Goal: Find specific page/section: Find specific page/section

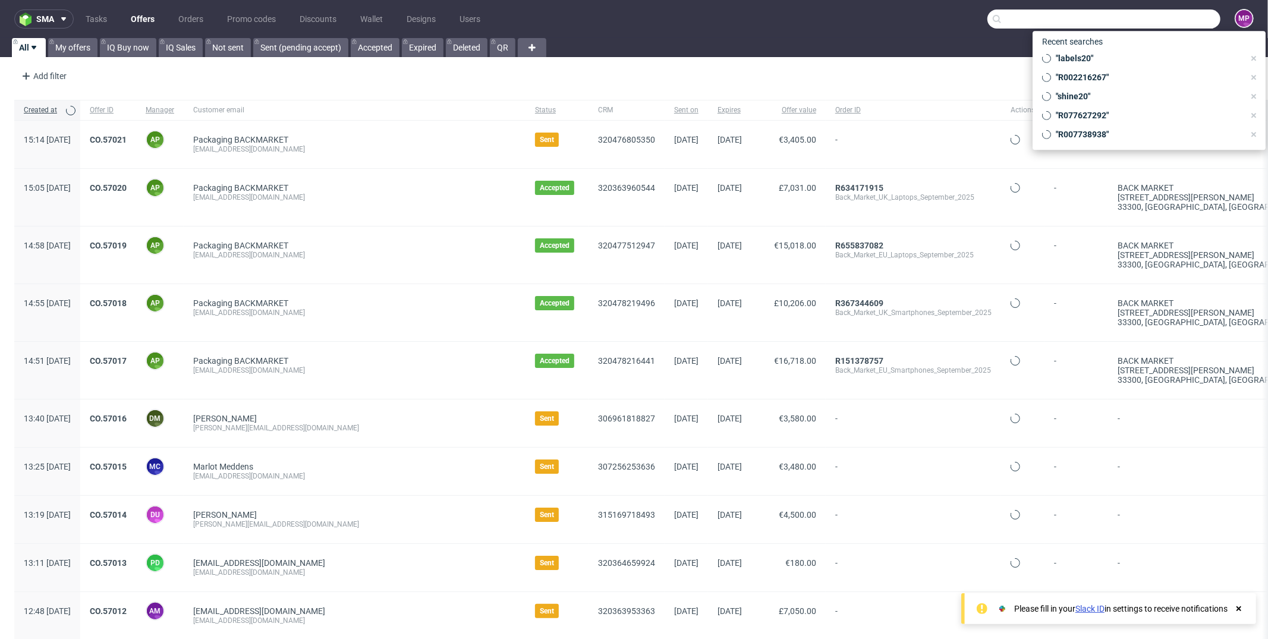
click at [1145, 21] on input "text" at bounding box center [1103, 19] width 233 height 19
paste input "R594834128"
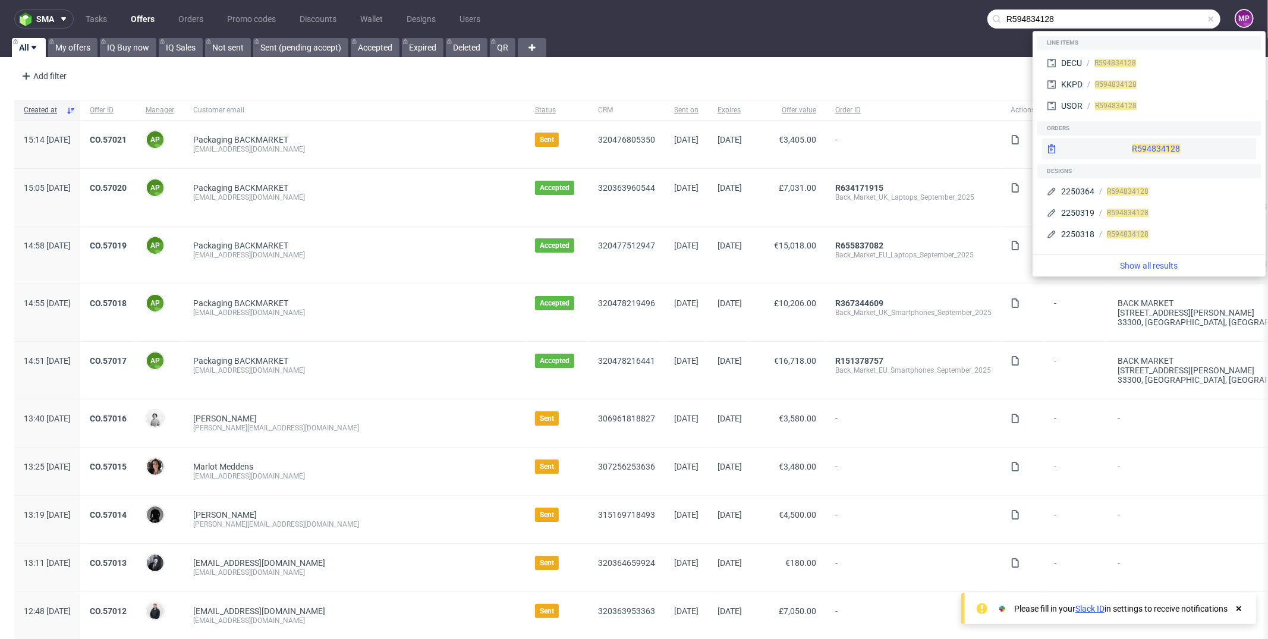
type input "R594834128"
click at [1132, 150] on span "R594834128" at bounding box center [1156, 149] width 48 height 10
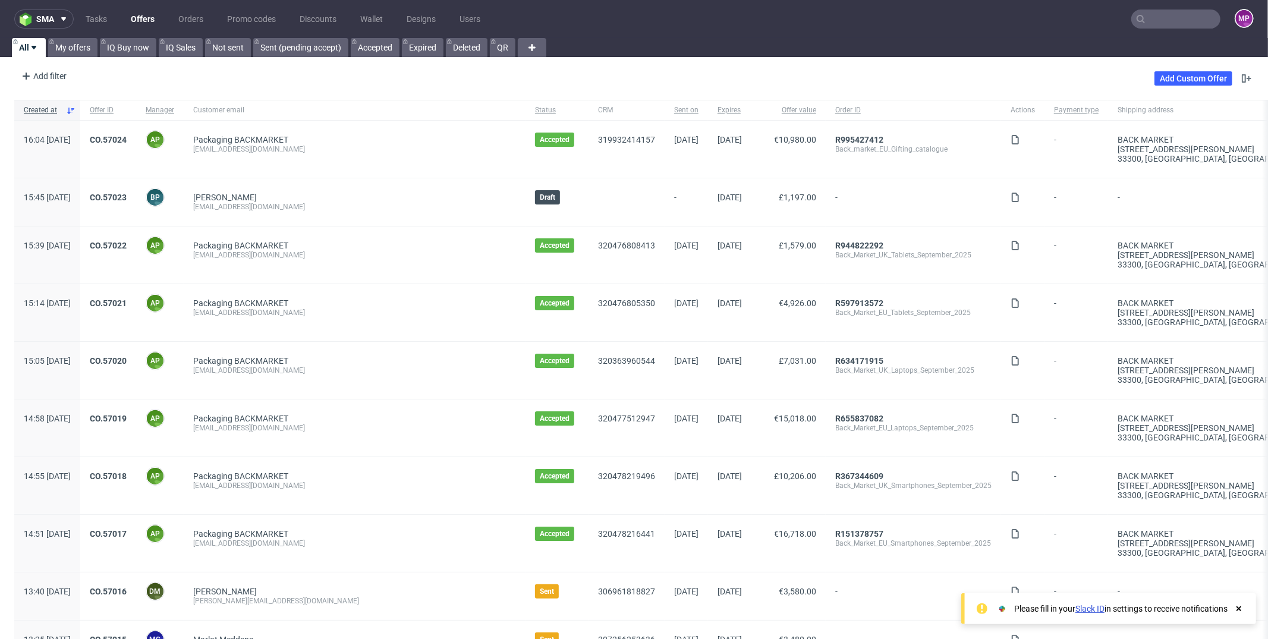
click at [1165, 18] on input "text" at bounding box center [1175, 19] width 89 height 19
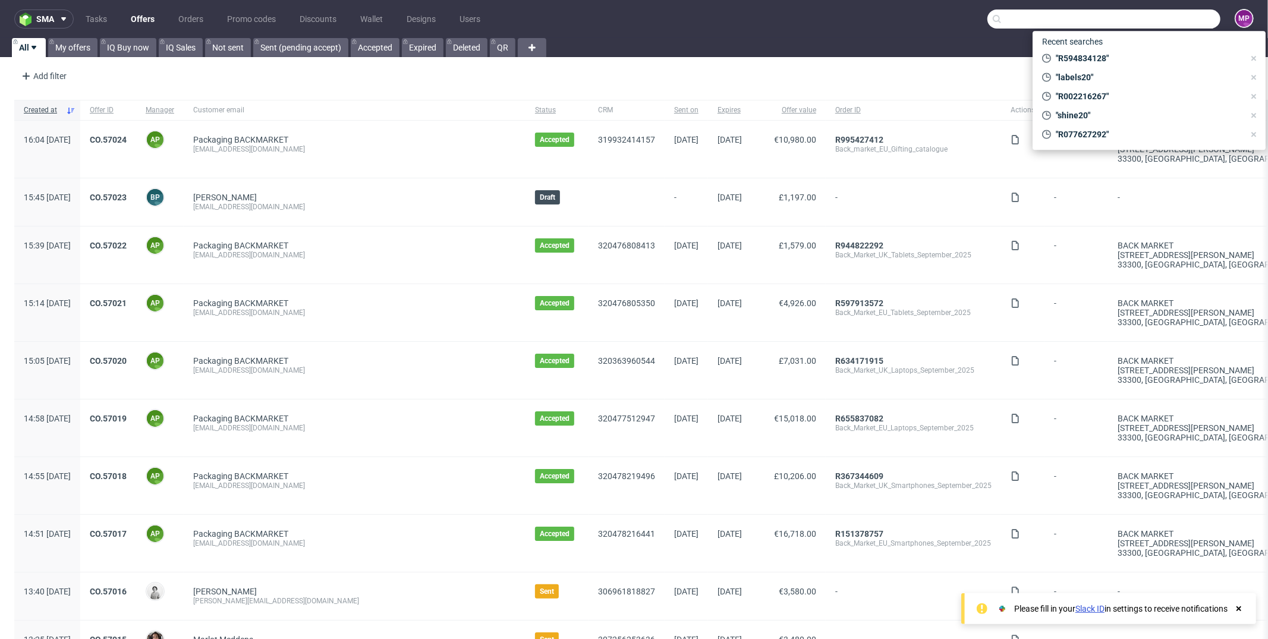
paste input "EWES"
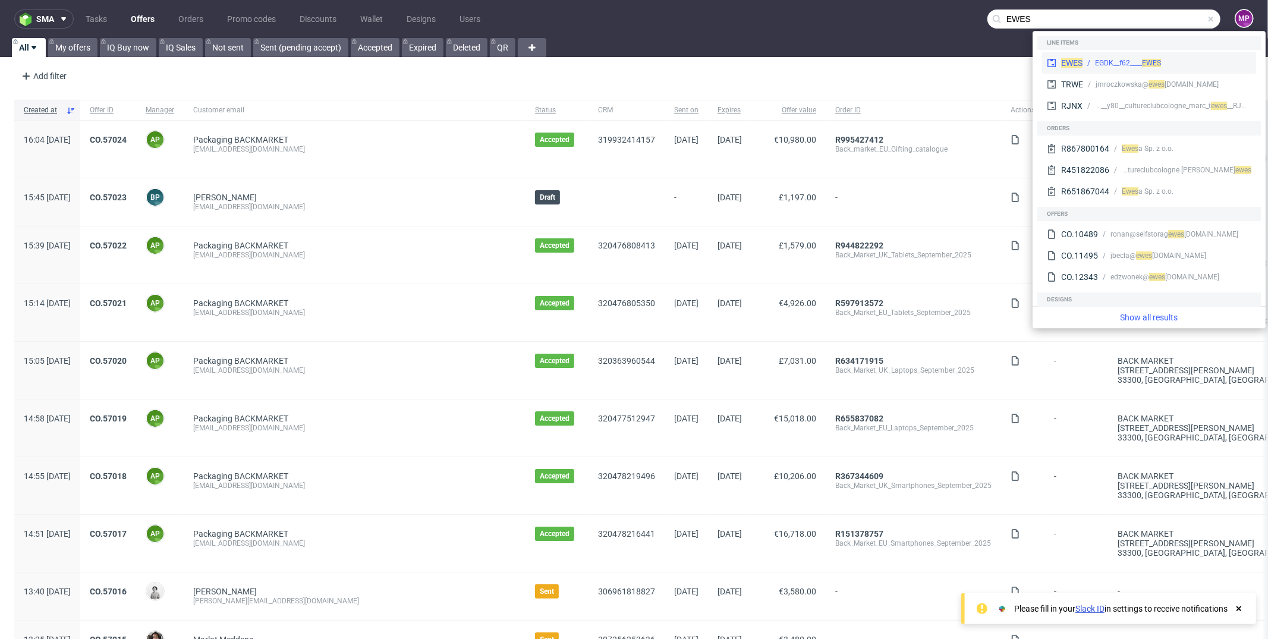
type input "EWES"
click at [1080, 67] on span "EWES" at bounding box center [1071, 63] width 21 height 10
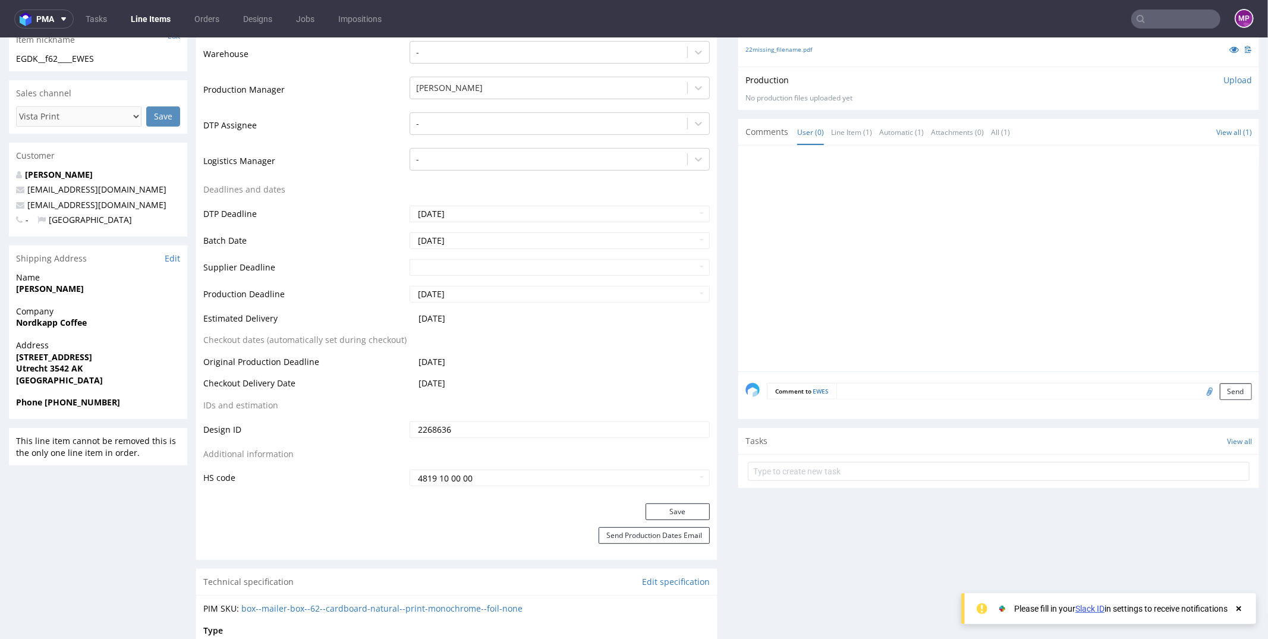
scroll to position [471, 0]
